Goal: Transaction & Acquisition: Subscribe to service/newsletter

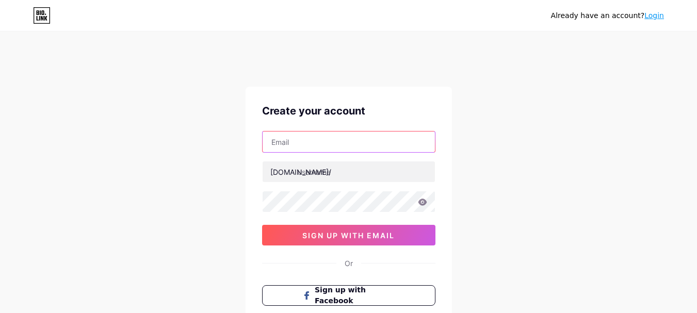
click at [325, 147] on input "text" at bounding box center [349, 142] width 172 height 21
click at [318, 145] on input "text" at bounding box center [349, 142] width 172 height 21
type input "[EMAIL_ADDRESS][DOMAIN_NAME]"
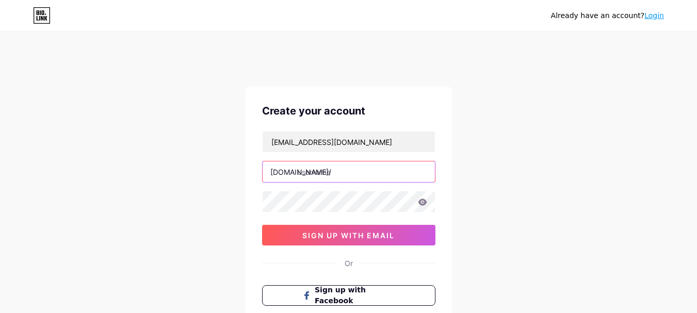
click at [322, 181] on input "text" at bounding box center [349, 171] width 172 height 21
type input "lovelyfoundation"
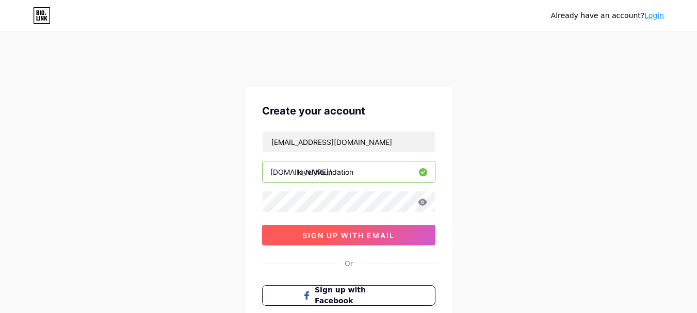
click at [289, 230] on button "sign up with email" at bounding box center [348, 235] width 173 height 21
